Goal: Transaction & Acquisition: Purchase product/service

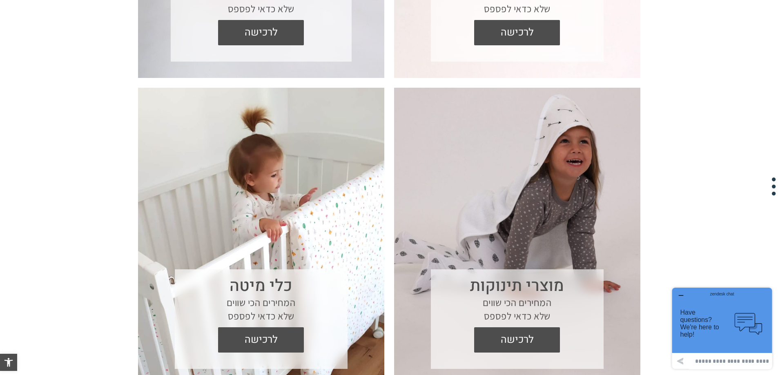
scroll to position [653, 0]
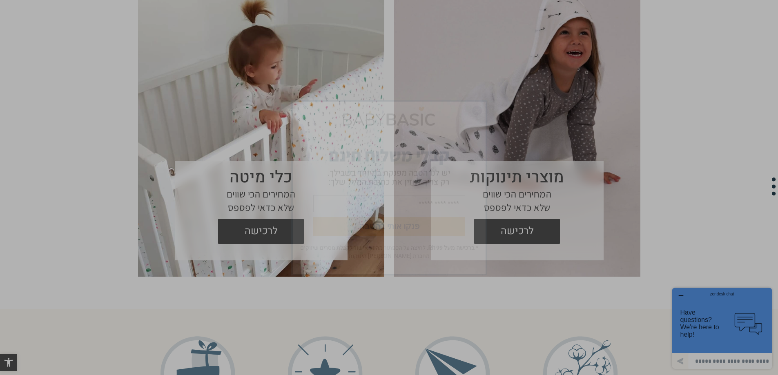
click at [478, 110] on img "סגור" at bounding box center [477, 111] width 10 height 10
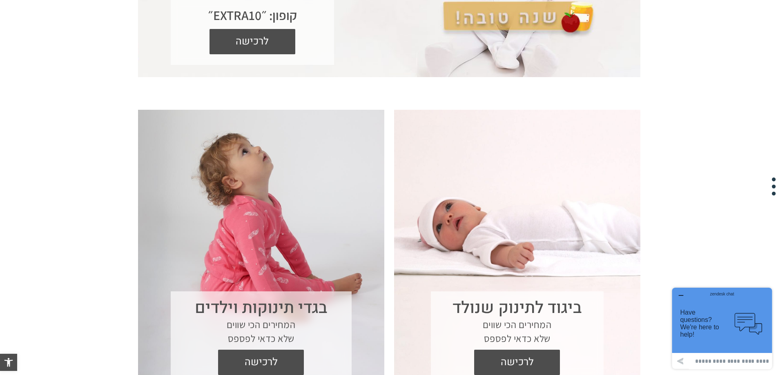
scroll to position [0, 0]
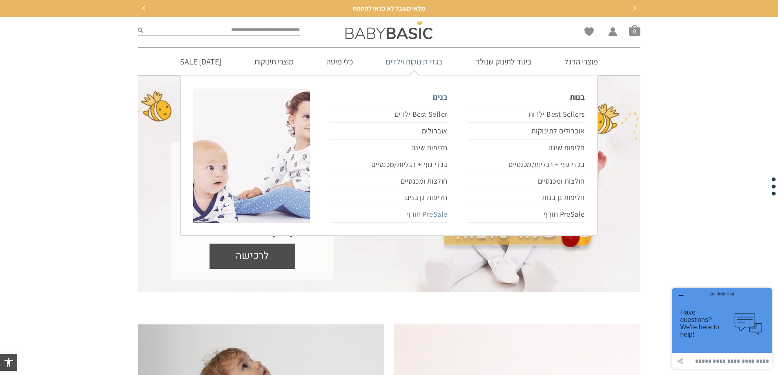
click at [425, 213] on link "PreSale חורף" at bounding box center [388, 214] width 117 height 17
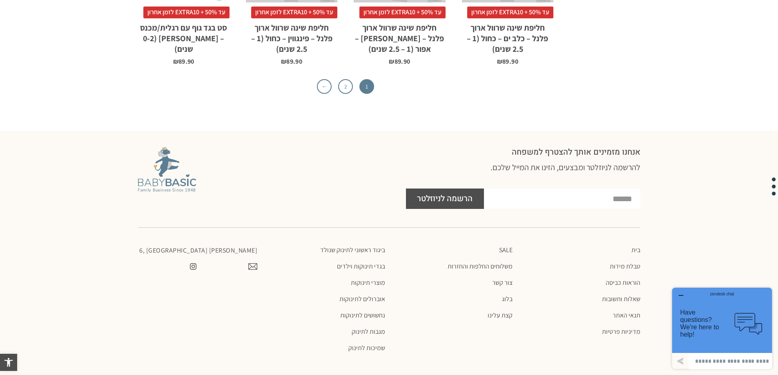
scroll to position [2836, 0]
